Goal: Task Accomplishment & Management: Complete application form

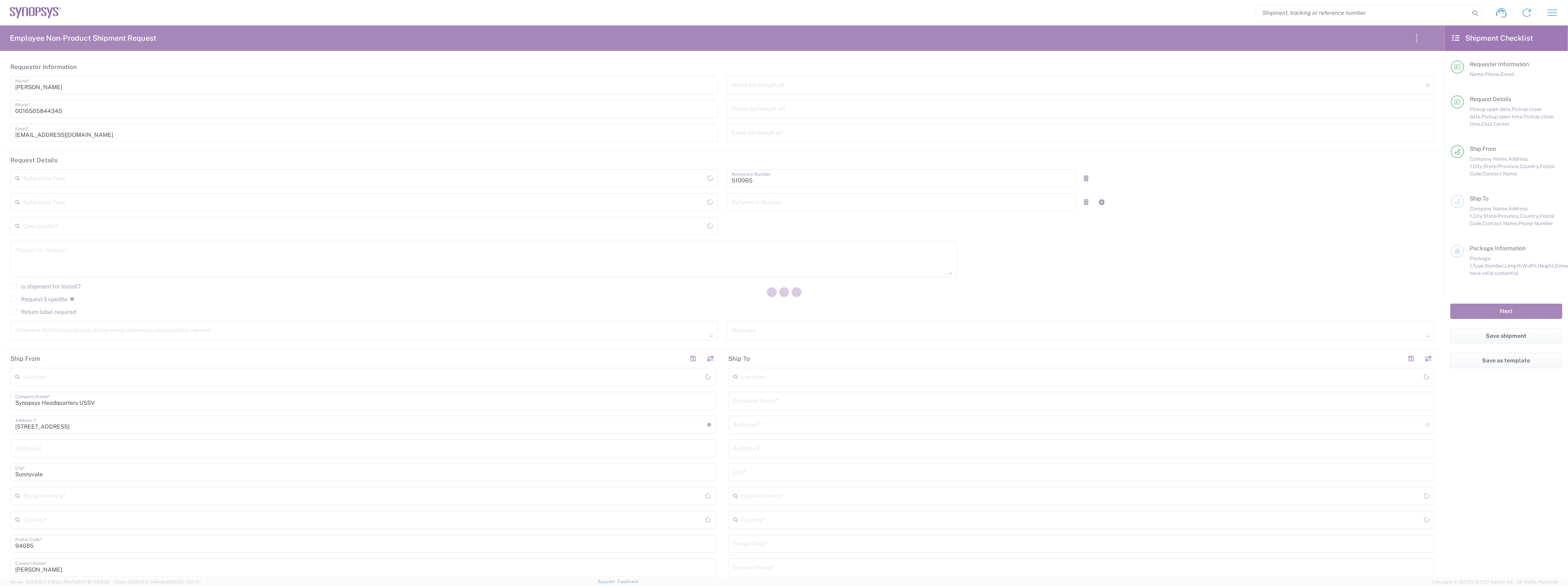
type input "Department"
type input "US01, SG, ARC, R&D 510065"
type input "California"
type input "United States"
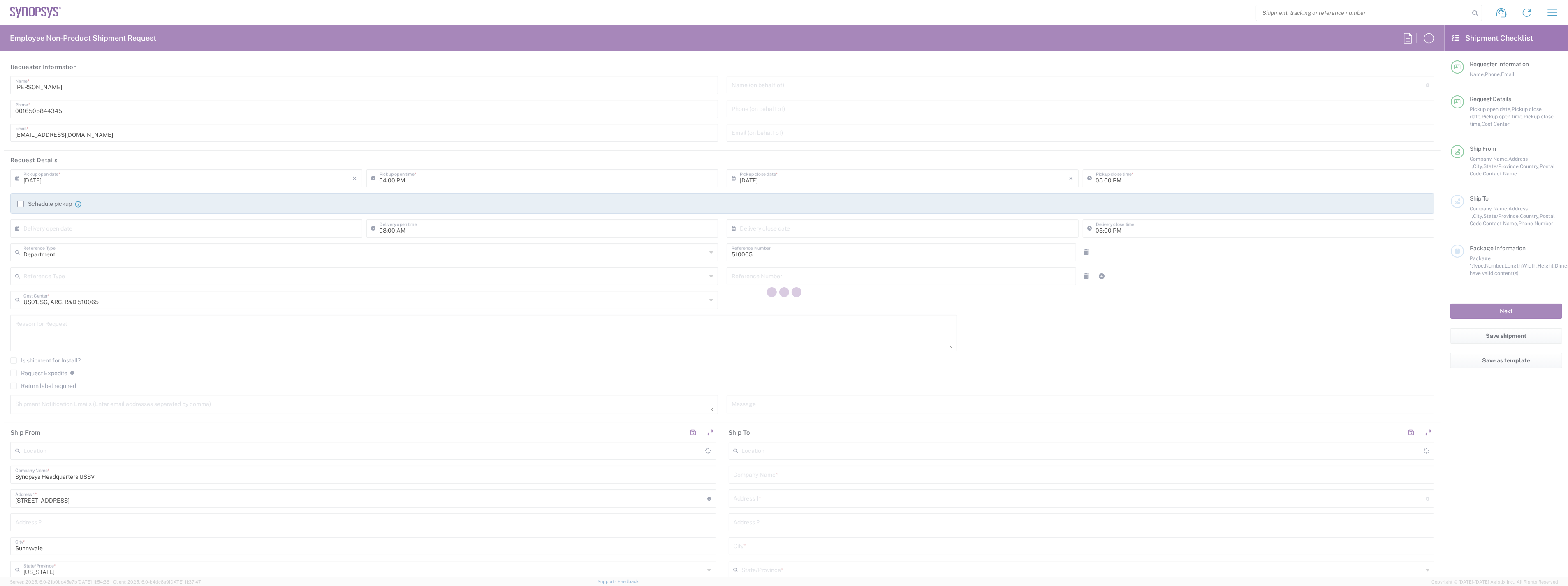
type input "Delivered at Place"
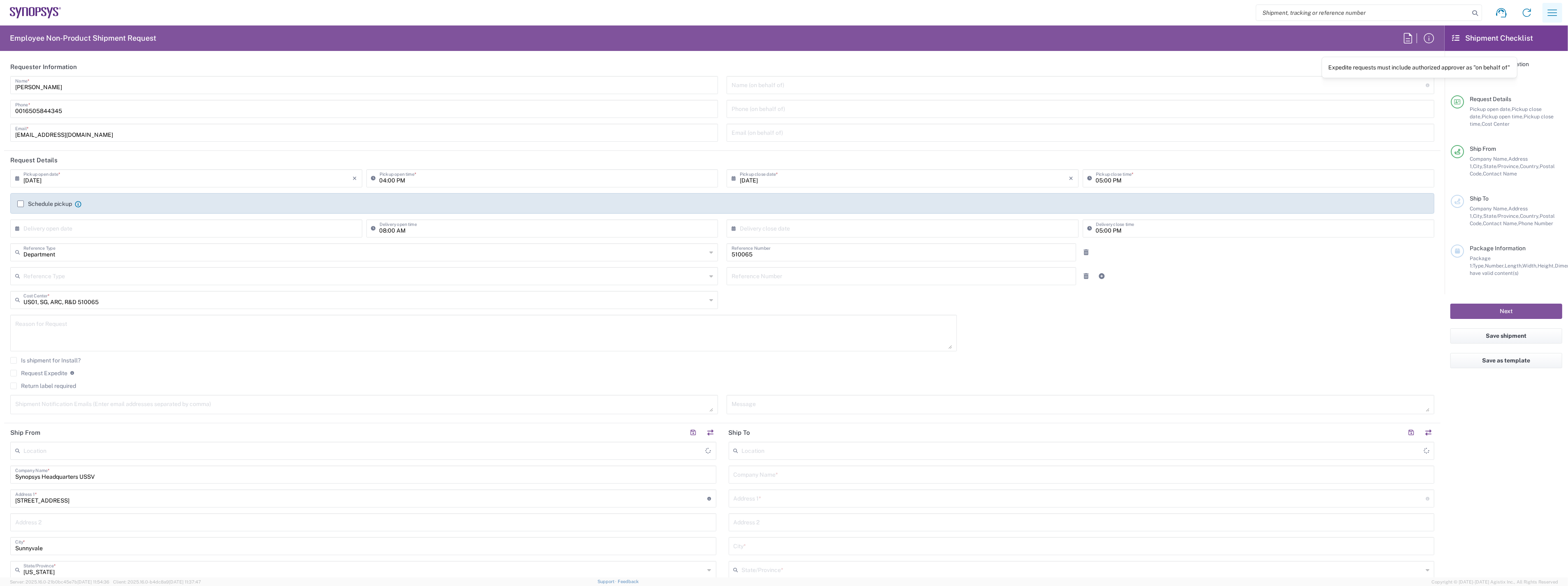
type input "Headquarters USSV"
click at [1550, 11] on icon "button" at bounding box center [1553, 13] width 13 height 13
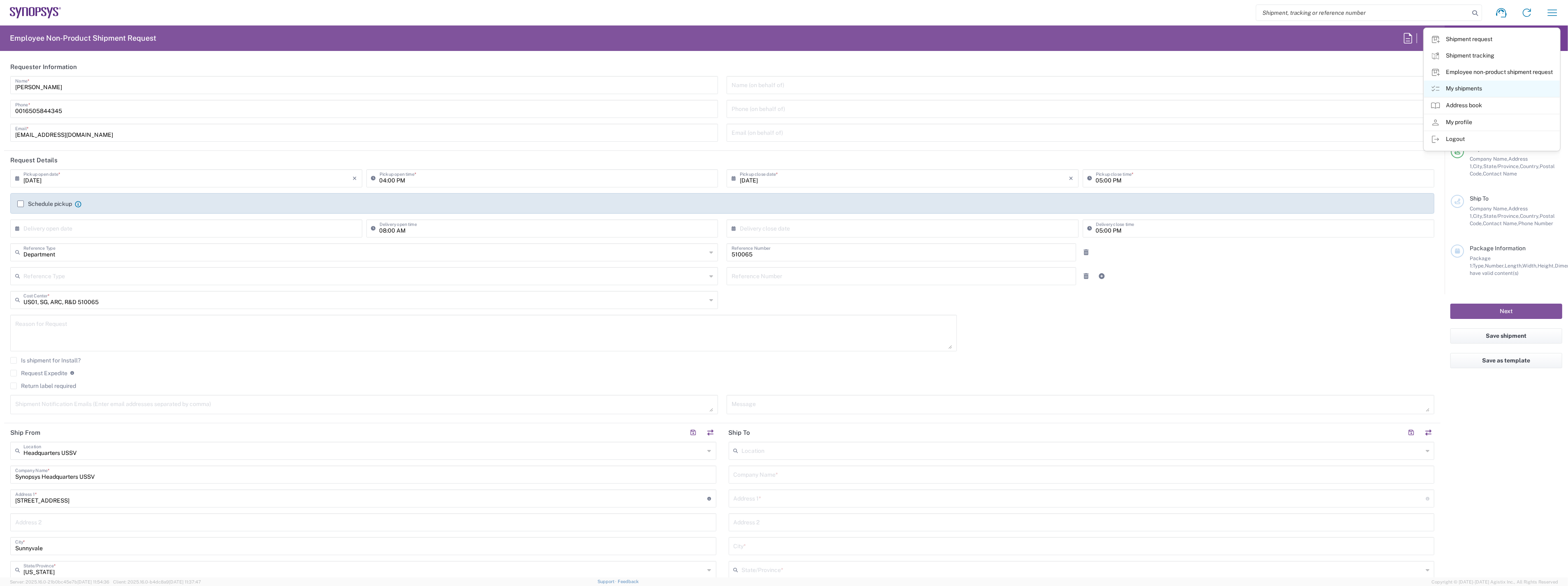
click at [1474, 87] on link "My shipments" at bounding box center [1492, 88] width 136 height 16
